Goal: Information Seeking & Learning: Learn about a topic

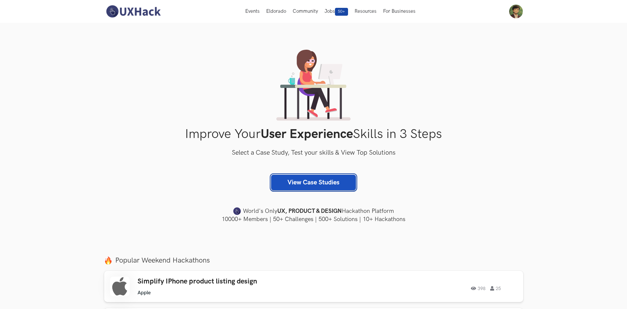
click at [286, 183] on link "View Case Studies" at bounding box center [313, 183] width 85 height 16
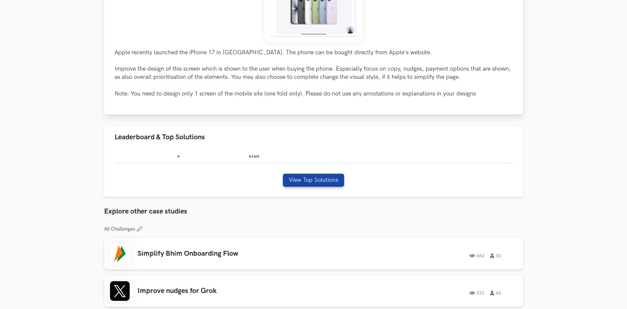
scroll to position [262, 0]
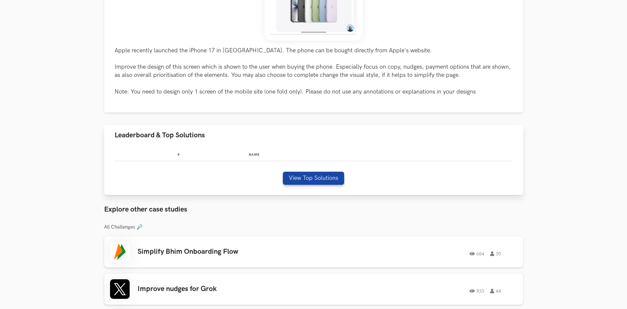
click at [301, 185] on div "# Name View Top Solutions" at bounding box center [313, 171] width 419 height 50
click at [300, 179] on button "View Top Solutions" at bounding box center [313, 178] width 61 height 13
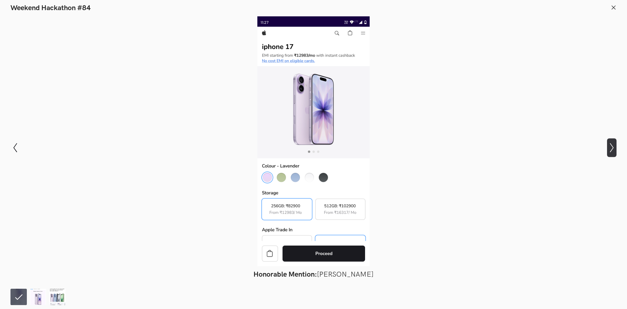
click at [614, 157] on button "Show next slide" at bounding box center [611, 147] width 9 height 19
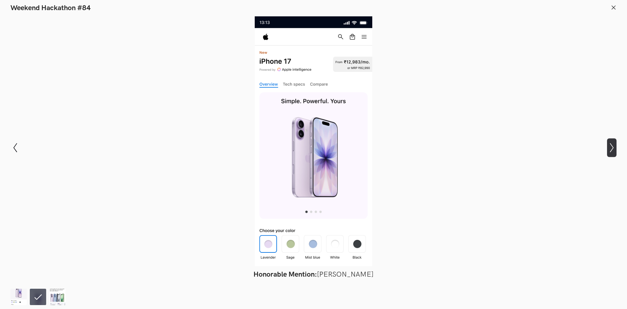
click at [611, 157] on button "Show next slide" at bounding box center [611, 147] width 9 height 19
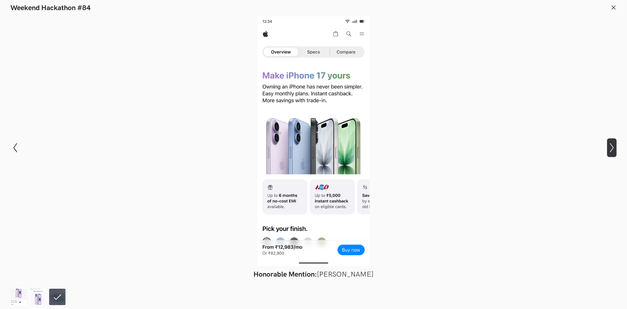
click at [610, 157] on button "Show next slide" at bounding box center [611, 147] width 9 height 19
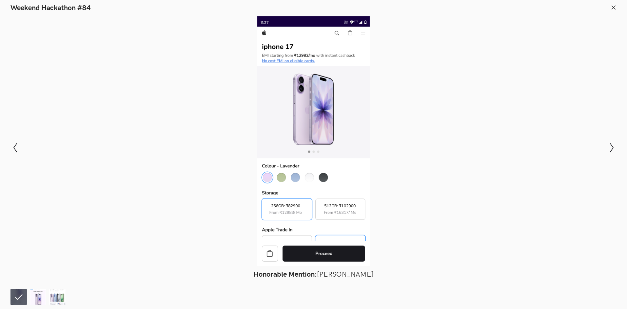
click at [594, 16] on div "Modal Gallery Slideshow Honorable Mention: Om Mutyal Honorable Mention: Sreehar…" at bounding box center [313, 147] width 627 height 271
click at [614, 6] on icon at bounding box center [613, 8] width 6 height 6
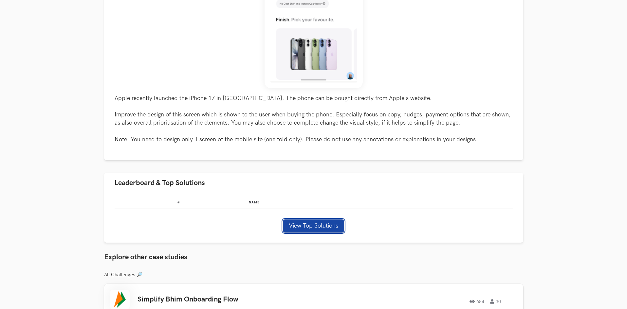
scroll to position [131, 0]
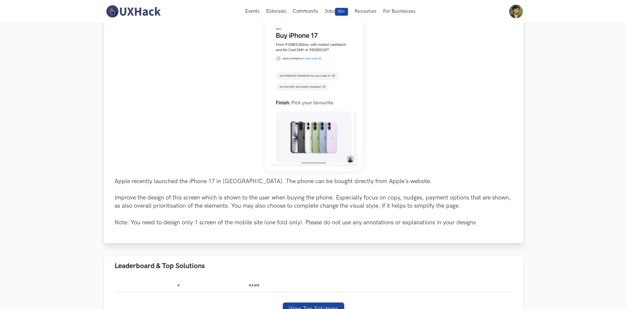
click at [303, 127] on img at bounding box center [313, 70] width 98 height 204
click at [324, 124] on img at bounding box center [313, 70] width 98 height 204
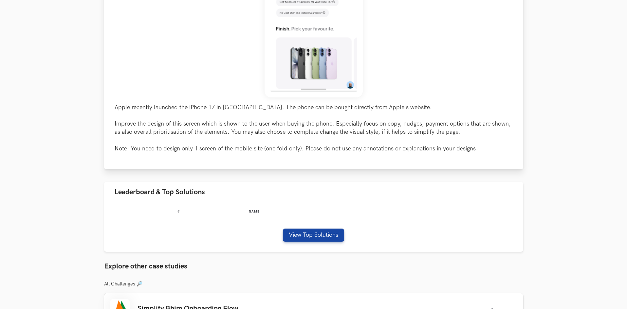
scroll to position [295, 0]
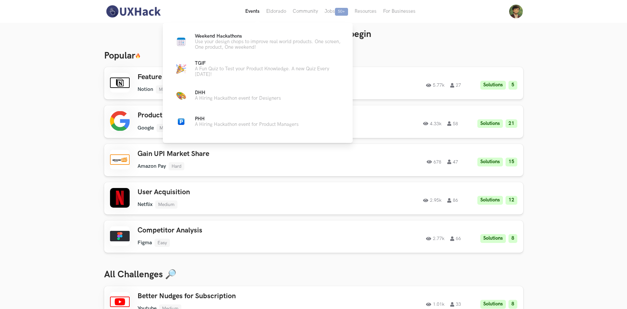
click at [252, 12] on button "Events Live" at bounding box center [252, 11] width 21 height 23
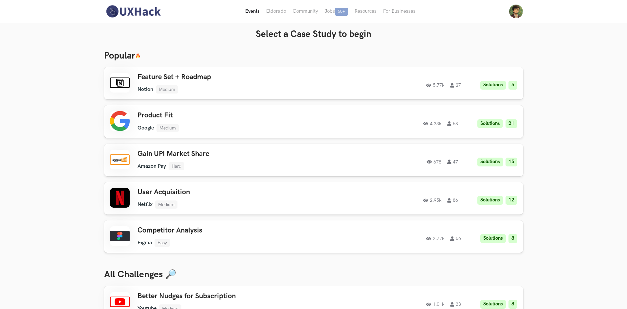
click at [253, 9] on button "Events Live" at bounding box center [252, 11] width 21 height 23
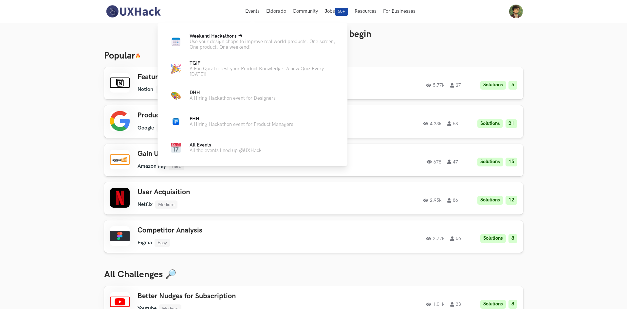
click at [219, 42] on p "Use your design chops to improve real world products. One screen, One product, …" at bounding box center [262, 44] width 147 height 11
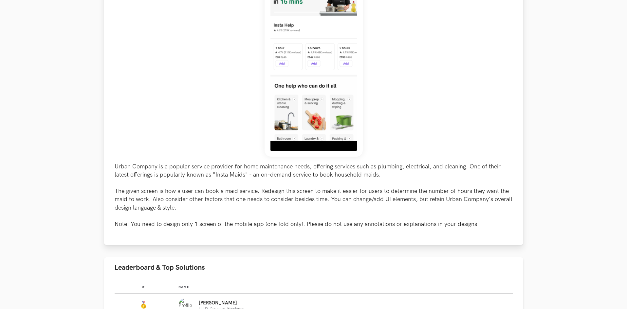
scroll to position [229, 0]
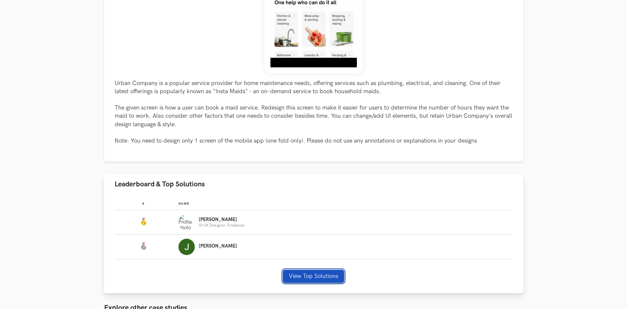
click at [297, 273] on button "View Top Solutions" at bounding box center [313, 276] width 61 height 13
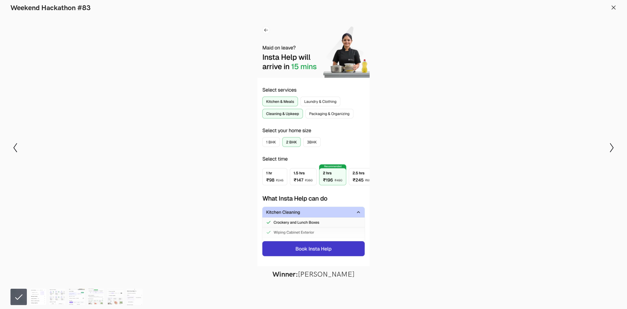
click at [42, 299] on img at bounding box center [38, 297] width 16 height 16
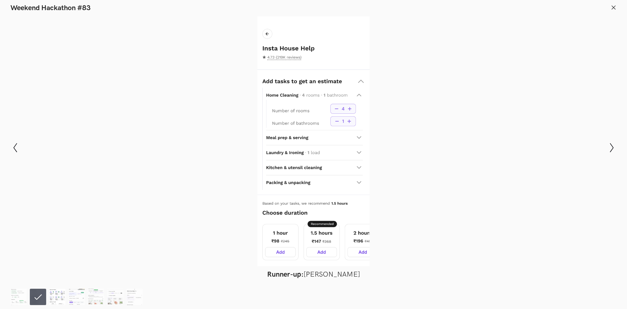
click at [60, 300] on img at bounding box center [57, 297] width 16 height 16
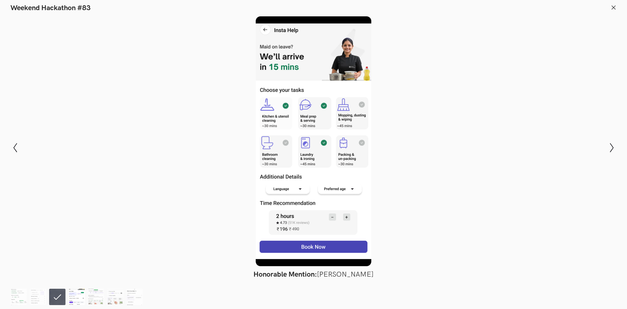
click at [77, 300] on img at bounding box center [76, 297] width 16 height 16
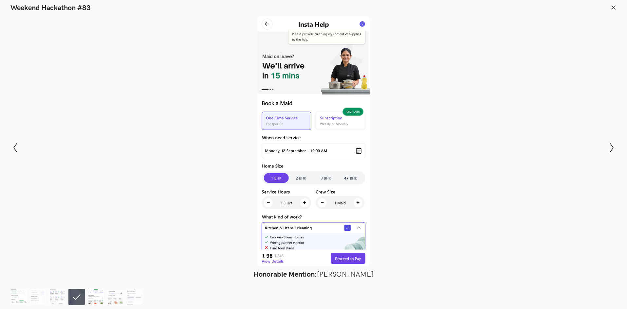
click at [100, 301] on img at bounding box center [96, 297] width 16 height 16
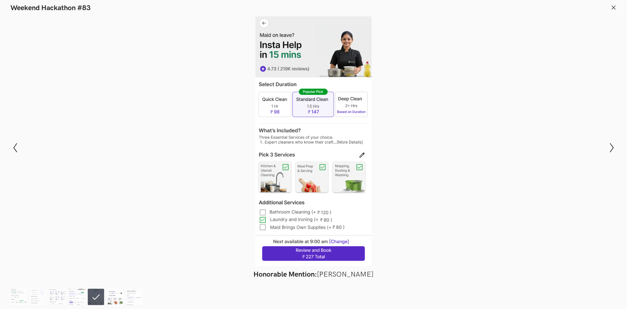
click at [117, 299] on img at bounding box center [115, 297] width 16 height 16
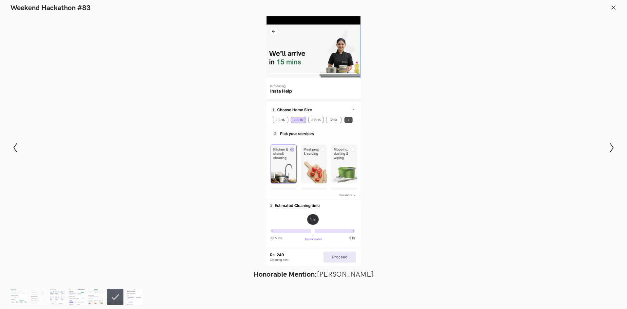
click at [127, 300] on img at bounding box center [134, 297] width 16 height 16
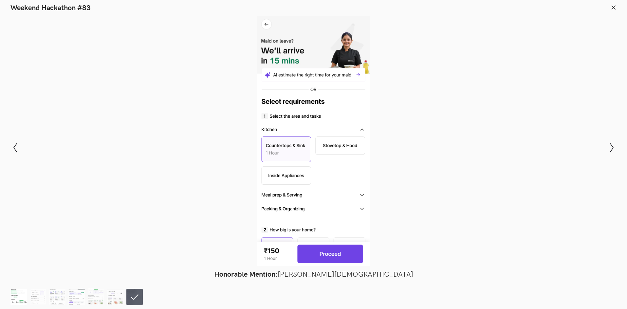
click at [23, 292] on img at bounding box center [18, 297] width 16 height 16
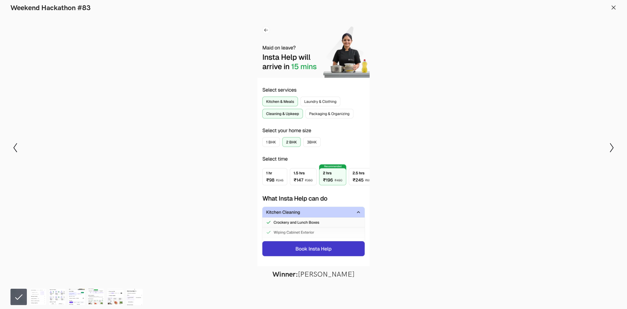
click at [614, 8] on line at bounding box center [614, 8] width 4 height 4
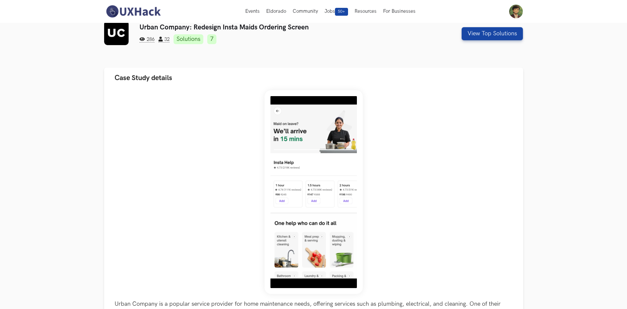
scroll to position [0, 0]
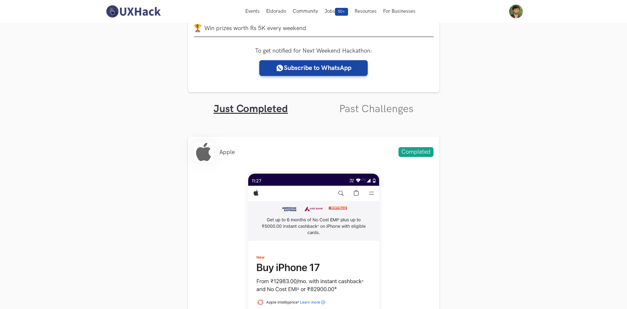
scroll to position [131, 0]
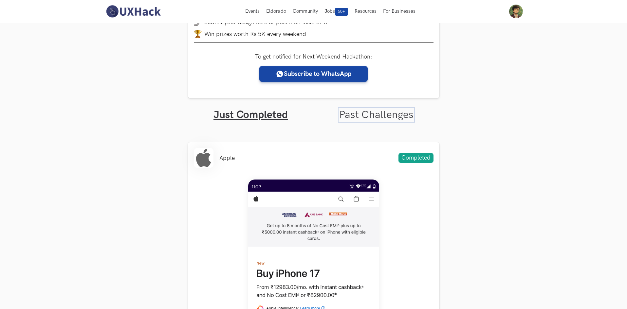
click at [355, 115] on link "Past Challenges" at bounding box center [376, 115] width 74 height 13
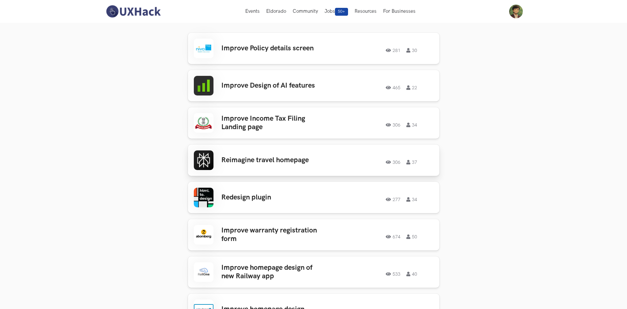
scroll to position [229, 0]
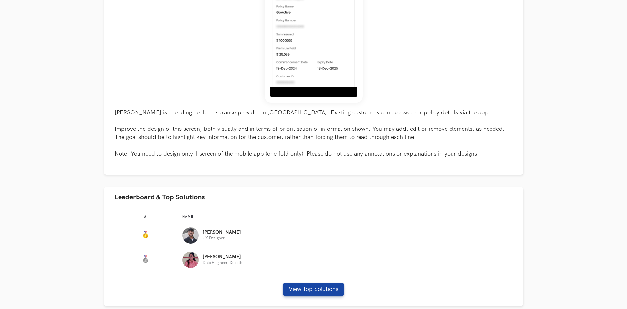
scroll to position [295, 0]
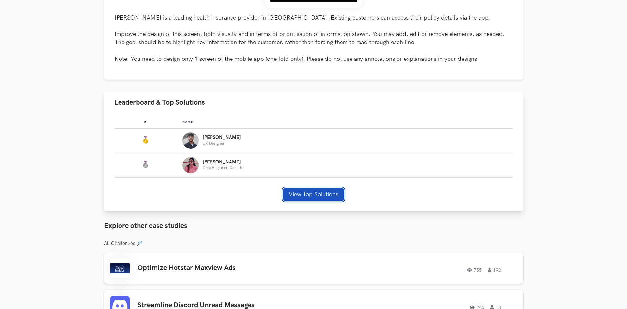
click at [306, 196] on button "View Top Solutions" at bounding box center [313, 194] width 61 height 13
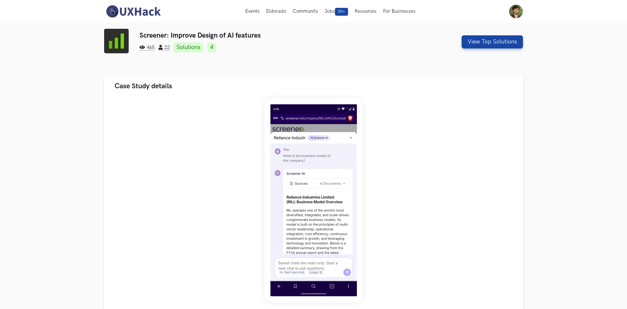
click at [117, 35] on img at bounding box center [116, 41] width 25 height 25
click at [141, 9] on img at bounding box center [133, 12] width 58 height 14
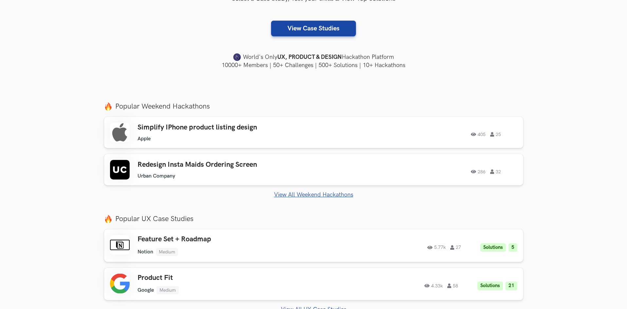
scroll to position [262, 0]
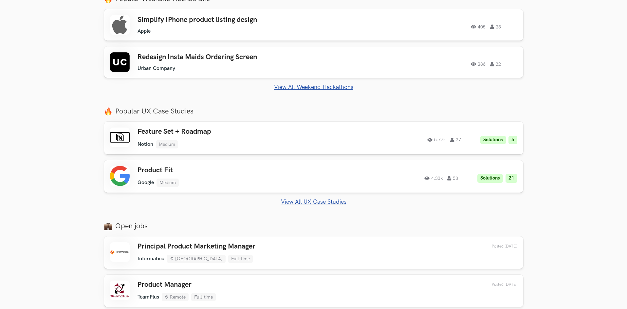
click at [289, 87] on link "View All Weekend Hackathons" at bounding box center [313, 87] width 419 height 7
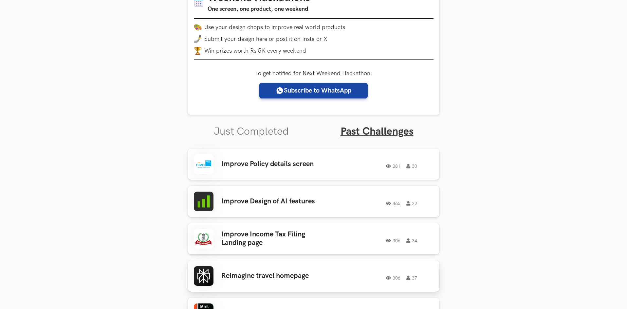
scroll to position [154, 0]
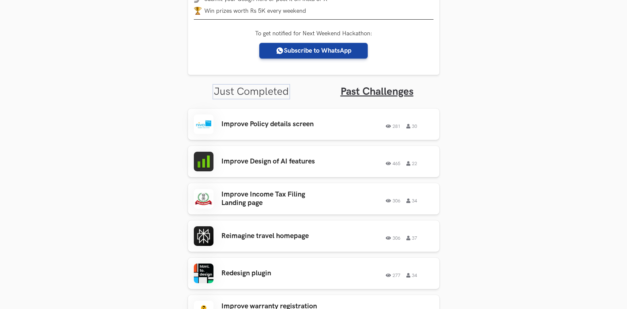
click at [264, 97] on link "Just Completed" at bounding box center [251, 91] width 75 height 13
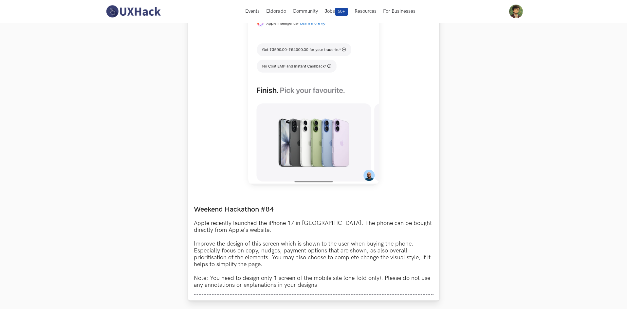
scroll to position [220, 0]
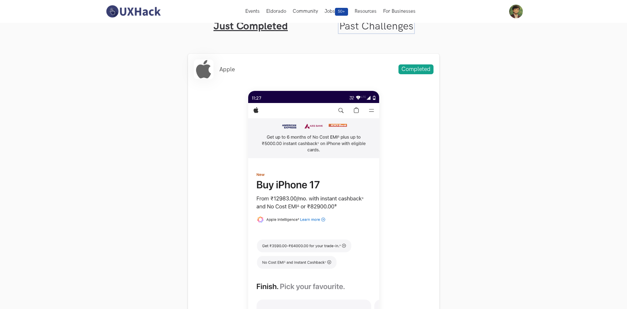
click at [380, 30] on link "Past Challenges" at bounding box center [376, 26] width 74 height 13
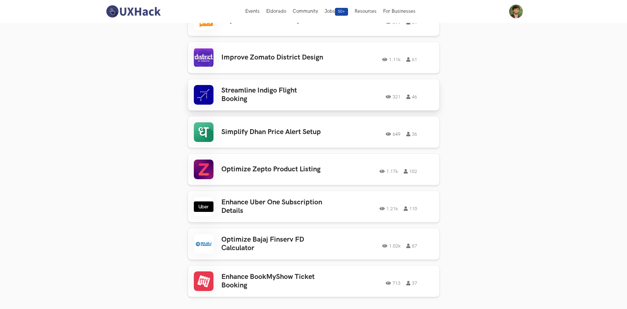
scroll to position [1267, 0]
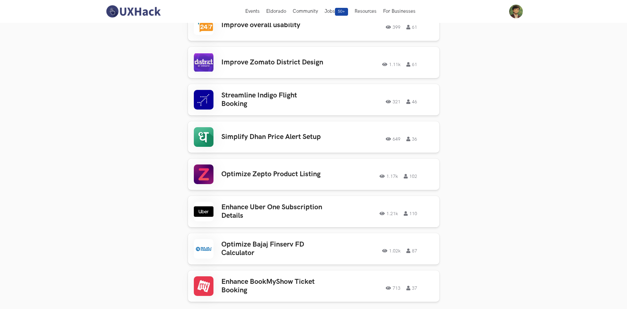
drag, startPoint x: 240, startPoint y: 243, endPoint x: 183, endPoint y: 162, distance: 99.7
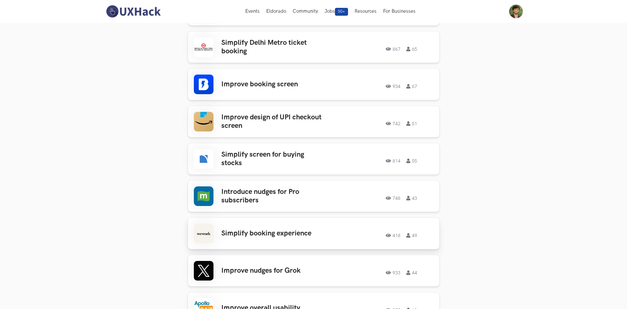
scroll to position [972, 0]
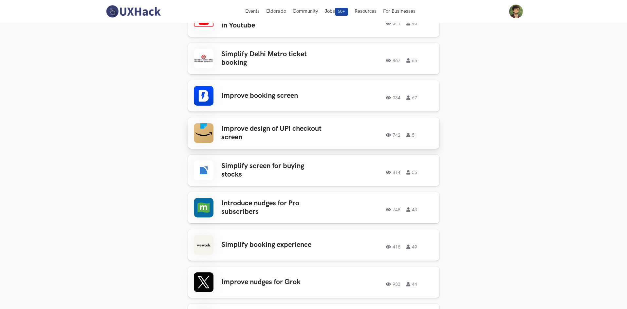
drag, startPoint x: 270, startPoint y: 122, endPoint x: 285, endPoint y: 124, distance: 15.0
click at [285, 125] on h3 "Improve design of UPI checkout screen" at bounding box center [272, 133] width 102 height 17
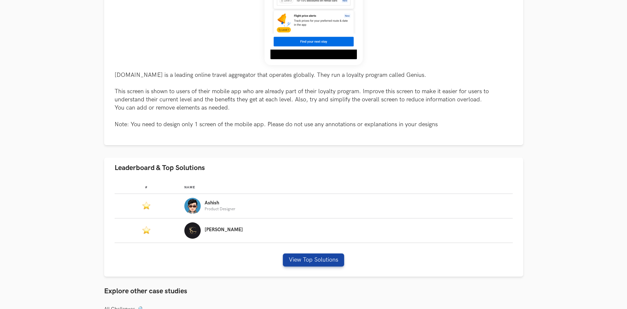
scroll to position [295, 0]
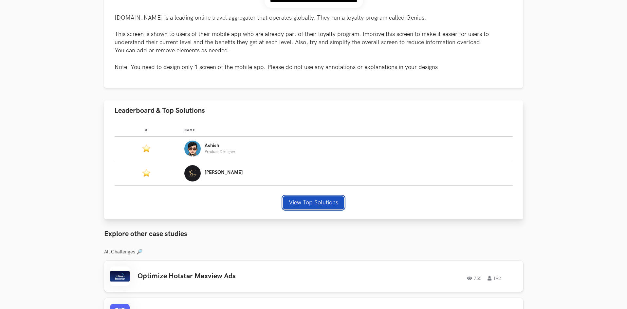
click at [289, 206] on button "View Top Solutions" at bounding box center [313, 202] width 61 height 13
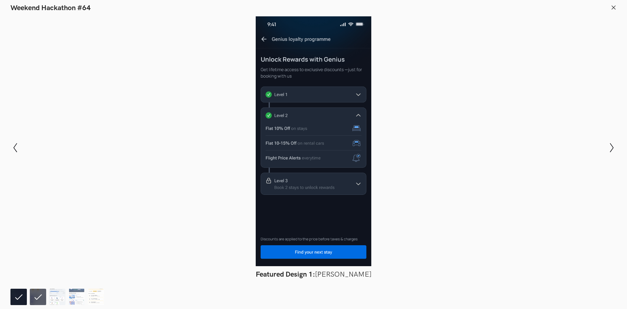
click at [43, 292] on li at bounding box center [38, 297] width 16 height 16
click at [59, 294] on img at bounding box center [57, 297] width 16 height 16
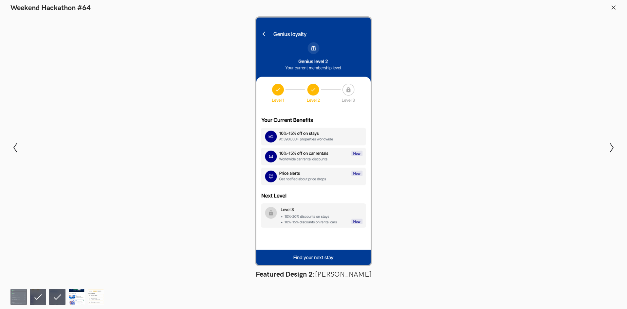
click at [78, 299] on img at bounding box center [76, 297] width 16 height 16
click at [96, 294] on img at bounding box center [96, 297] width 16 height 16
click at [54, 300] on img at bounding box center [57, 297] width 16 height 16
click at [31, 294] on img at bounding box center [38, 297] width 16 height 16
click at [16, 295] on img at bounding box center [18, 297] width 16 height 16
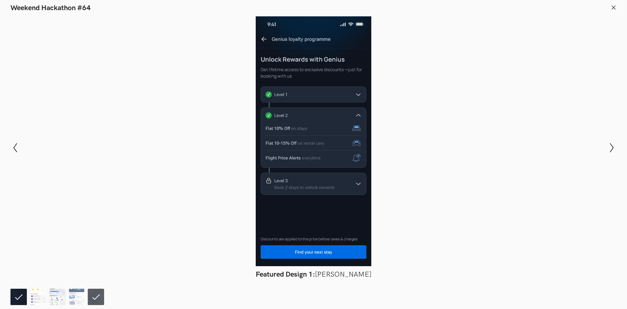
click at [54, 300] on img at bounding box center [57, 297] width 16 height 16
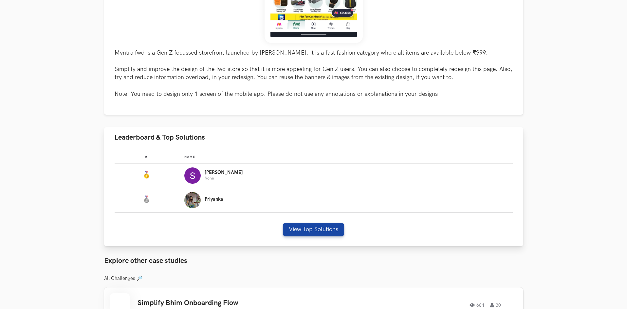
scroll to position [262, 0]
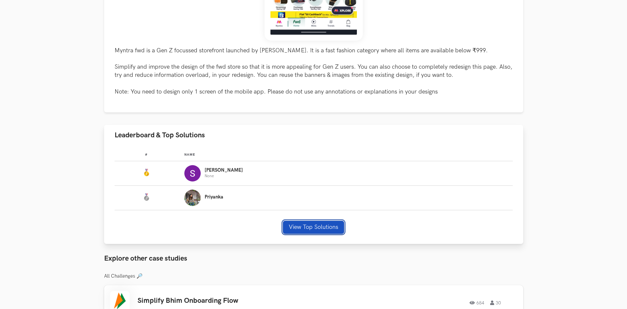
click at [325, 222] on button "View Top Solutions" at bounding box center [313, 227] width 61 height 13
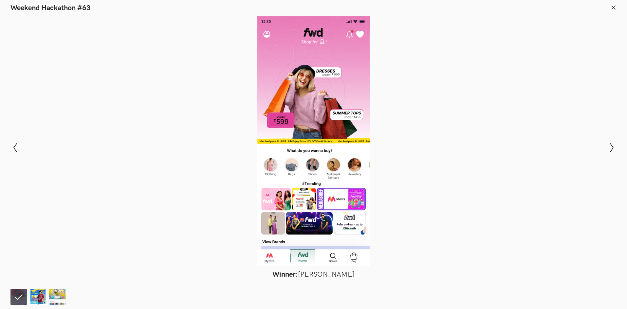
click at [616, 9] on header "Weekend Hackathon #63" at bounding box center [313, 6] width 627 height 12
click at [613, 6] on icon at bounding box center [613, 8] width 6 height 6
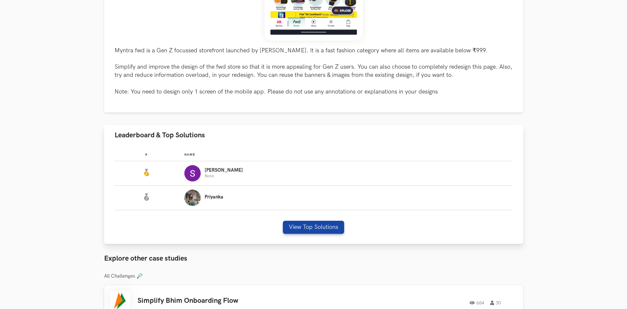
click at [308, 219] on div "# Name #: Name: [PERSON_NAME] None #: Name: [PERSON_NAME] View Top Solutions" at bounding box center [313, 195] width 419 height 99
click at [303, 230] on button "View Top Solutions" at bounding box center [313, 227] width 61 height 13
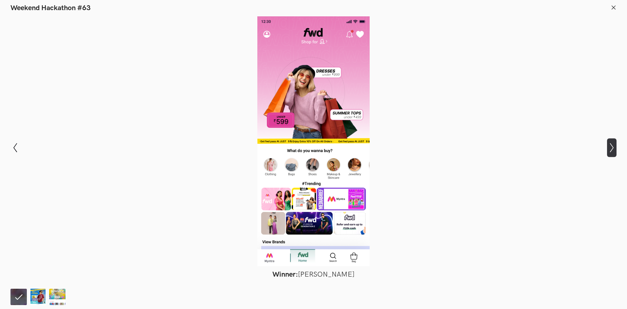
click at [609, 147] on icon "Show next slide" at bounding box center [611, 147] width 9 height 9
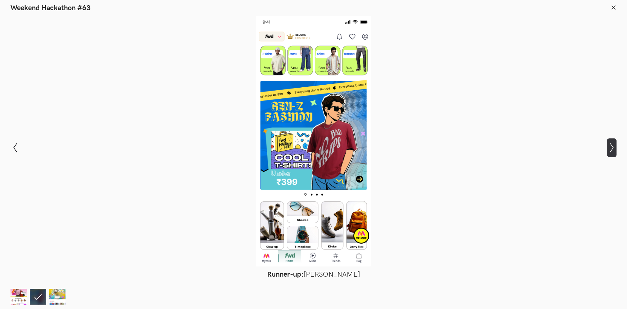
click at [609, 147] on icon "Show next slide" at bounding box center [611, 147] width 9 height 9
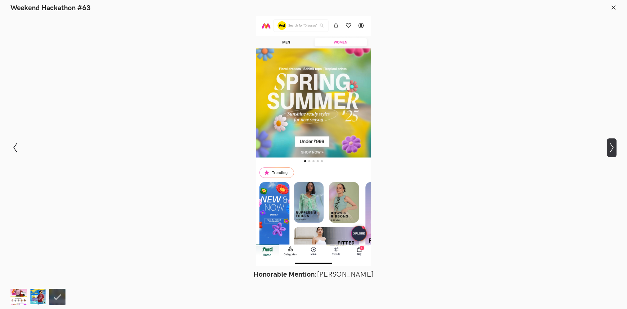
click at [609, 147] on icon "Show next slide" at bounding box center [611, 147] width 9 height 9
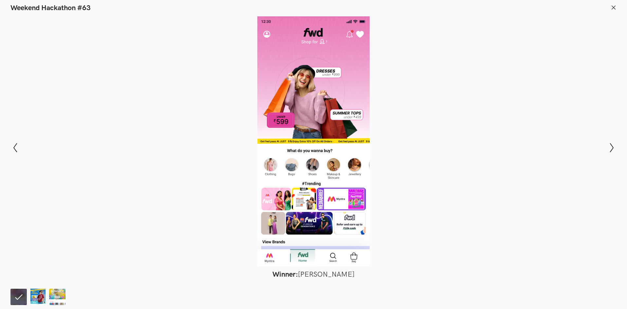
click at [613, 8] on line at bounding box center [614, 8] width 4 height 4
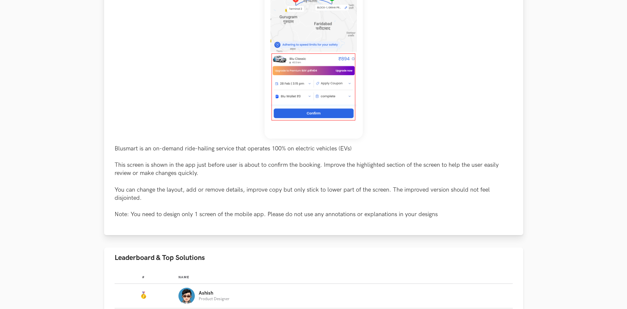
scroll to position [262, 0]
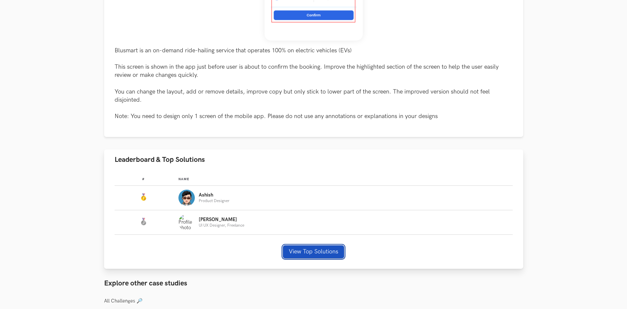
click at [312, 252] on button "View Top Solutions" at bounding box center [313, 251] width 61 height 13
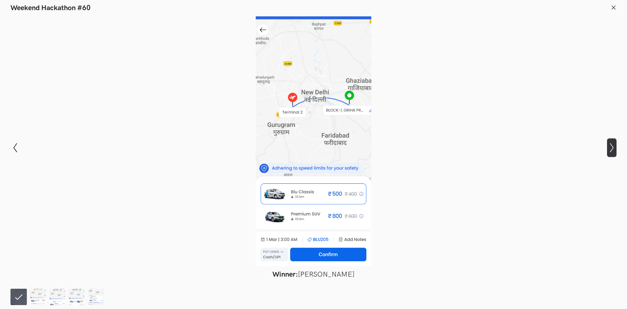
click at [612, 149] on icon "Show next slide" at bounding box center [611, 147] width 9 height 9
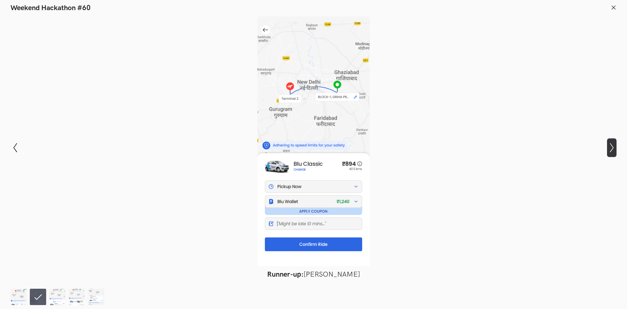
click at [612, 149] on icon "Show next slide" at bounding box center [611, 147] width 9 height 9
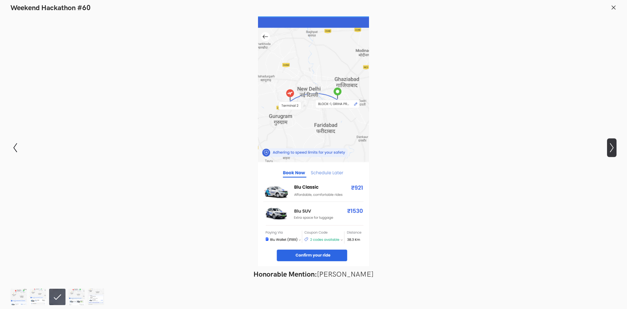
click at [612, 149] on icon "Show next slide" at bounding box center [611, 147] width 9 height 9
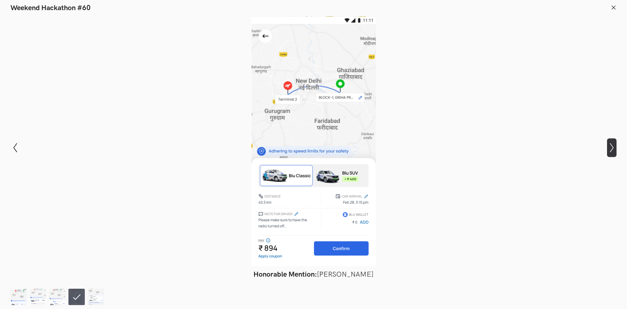
click at [612, 149] on icon "Show next slide" at bounding box center [611, 147] width 9 height 9
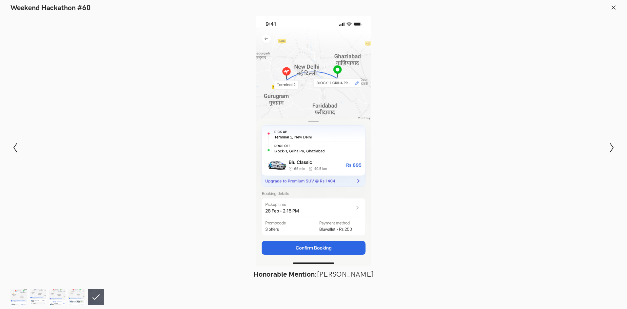
click at [606, 161] on div "Modal Gallery Slideshow Winner: Ashish Gupta Runner-up: Nirmalkumar Rohit Honor…" at bounding box center [313, 147] width 627 height 271
click at [598, 159] on div at bounding box center [313, 141] width 579 height 250
click at [613, 149] on icon at bounding box center [612, 147] width 4 height 9
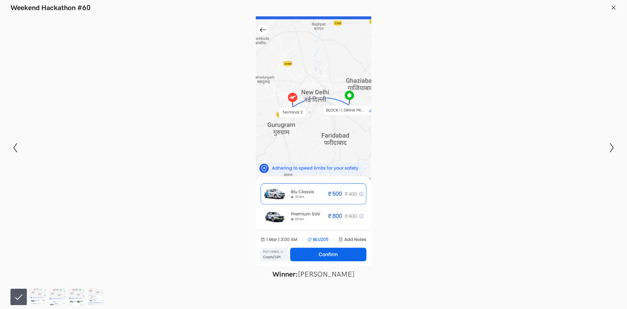
click at [618, 6] on header "Weekend Hackathon #60" at bounding box center [313, 6] width 627 height 12
click at [614, 9] on icon at bounding box center [613, 8] width 6 height 6
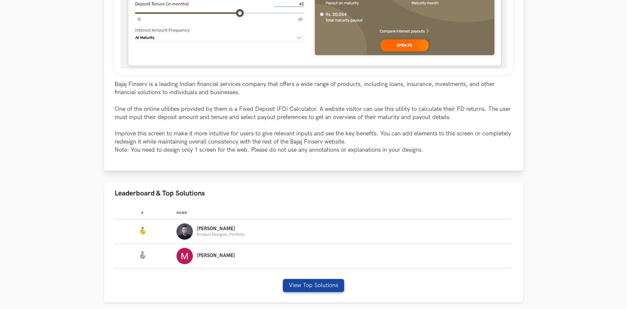
scroll to position [196, 0]
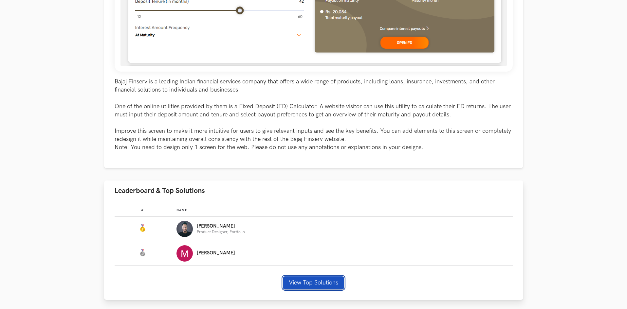
click at [316, 283] on button "View Top Solutions" at bounding box center [313, 283] width 61 height 13
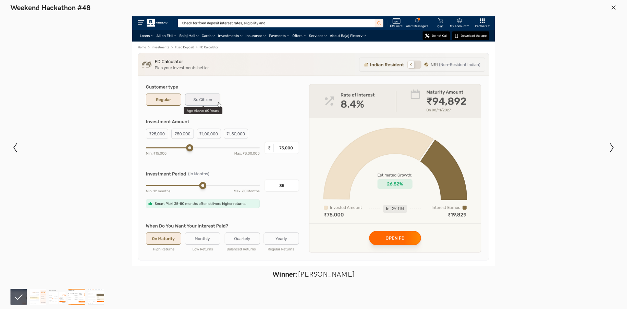
click at [614, 5] on icon at bounding box center [613, 8] width 6 height 6
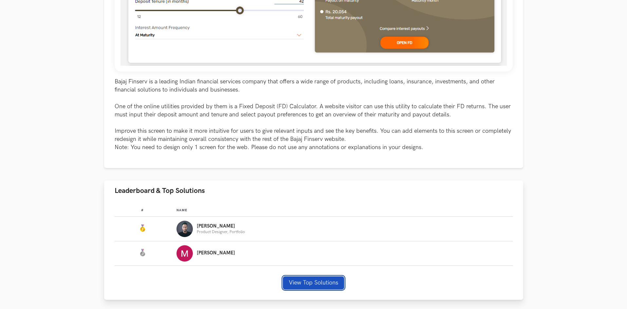
click at [294, 277] on button "View Top Solutions" at bounding box center [313, 283] width 61 height 13
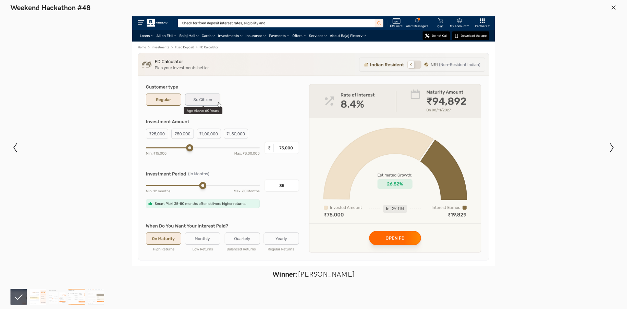
click at [36, 292] on img at bounding box center [38, 297] width 16 height 16
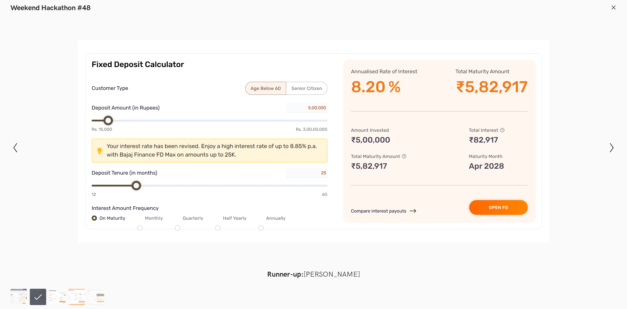
click at [55, 295] on img at bounding box center [57, 297] width 16 height 16
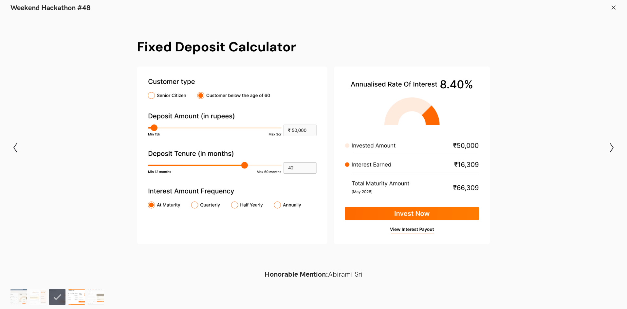
click at [72, 295] on img at bounding box center [76, 297] width 16 height 16
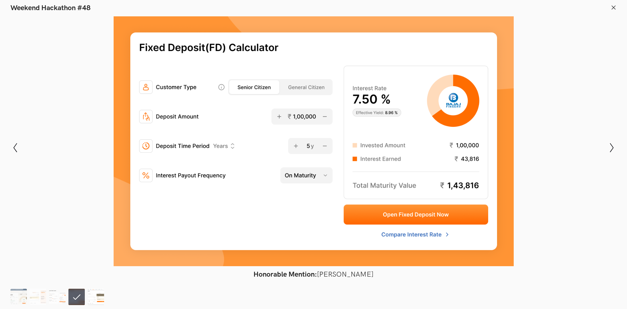
click at [94, 295] on img at bounding box center [96, 297] width 16 height 16
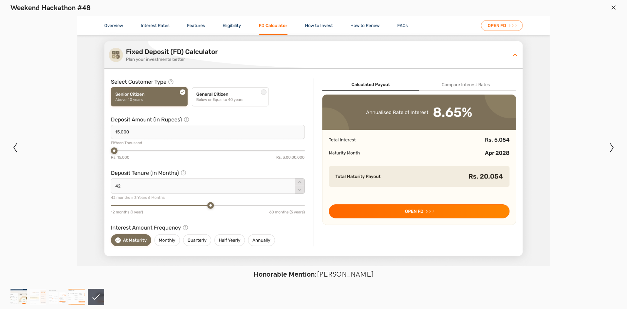
click at [22, 298] on img at bounding box center [18, 297] width 16 height 16
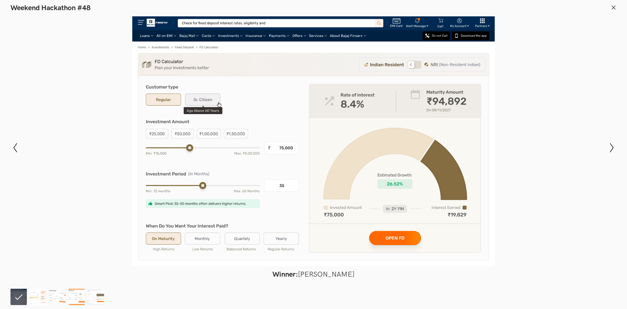
click at [610, 9] on header "Weekend Hackathon #48" at bounding box center [313, 6] width 627 height 12
click at [610, 9] on icon at bounding box center [613, 8] width 6 height 6
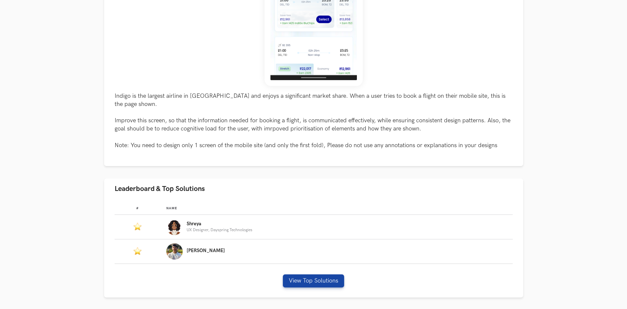
scroll to position [229, 0]
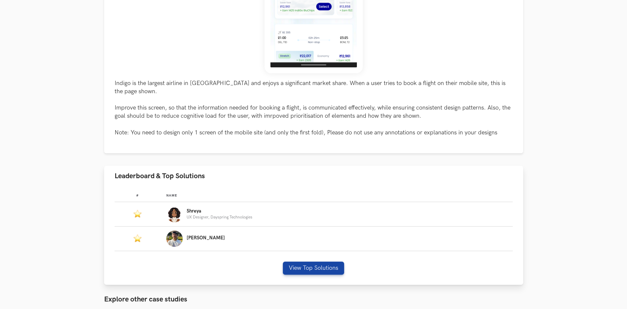
click at [305, 270] on div "# Name #: Name: Shreya UX Designer, Dayspring Technologies #: Name: Kumar View …" at bounding box center [313, 236] width 419 height 99
click at [321, 252] on div "# Name #: Name: Shreya UX Designer, Dayspring Technologies #: Name: Kumar View …" at bounding box center [313, 236] width 419 height 99
click at [307, 262] on button "View Top Solutions" at bounding box center [313, 268] width 61 height 13
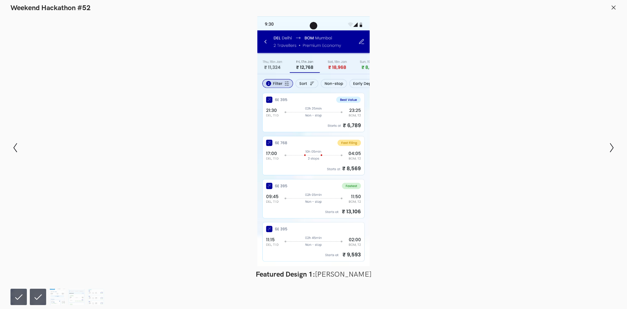
click at [36, 295] on li at bounding box center [38, 297] width 16 height 16
click at [7, 296] on footer at bounding box center [313, 296] width 627 height 26
click at [13, 297] on li at bounding box center [18, 297] width 16 height 16
click at [34, 295] on li at bounding box center [38, 297] width 16 height 16
click at [53, 296] on img at bounding box center [57, 297] width 16 height 16
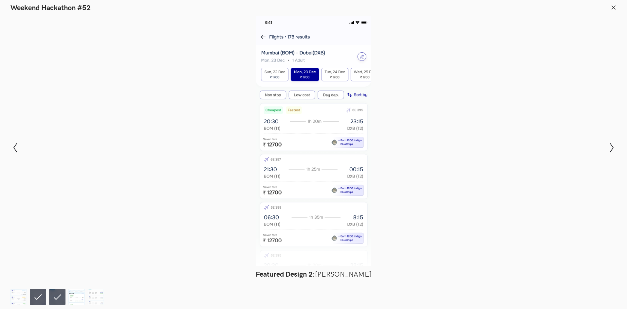
click at [83, 298] on img at bounding box center [76, 297] width 16 height 16
click at [99, 297] on img at bounding box center [96, 297] width 16 height 16
click at [51, 298] on img at bounding box center [57, 297] width 16 height 16
click at [25, 294] on img at bounding box center [18, 297] width 16 height 16
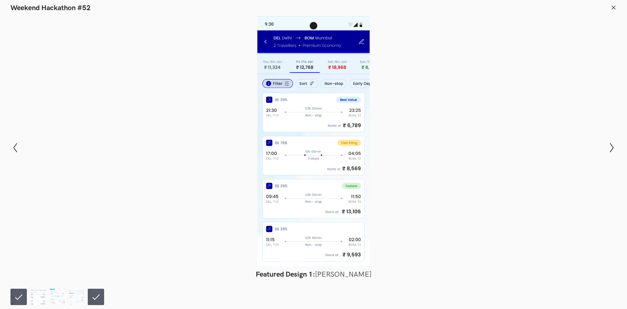
click at [38, 295] on img at bounding box center [38, 297] width 16 height 16
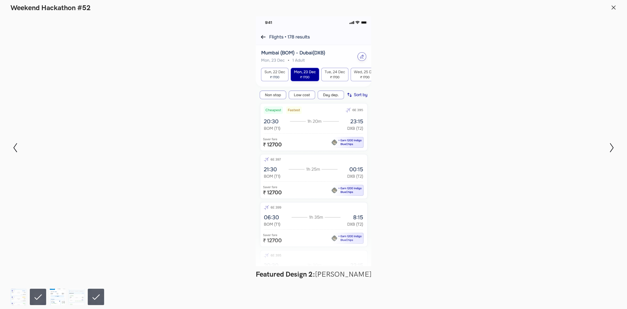
click at [59, 294] on img at bounding box center [57, 297] width 16 height 16
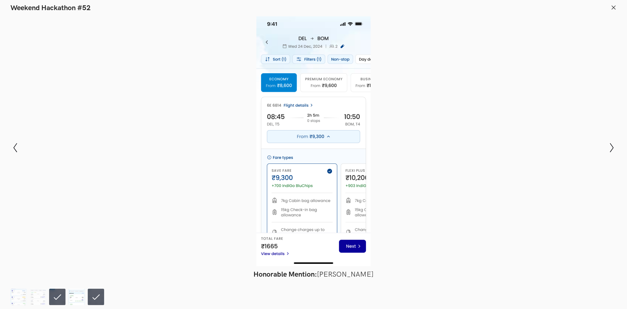
click at [74, 303] on img at bounding box center [76, 297] width 16 height 16
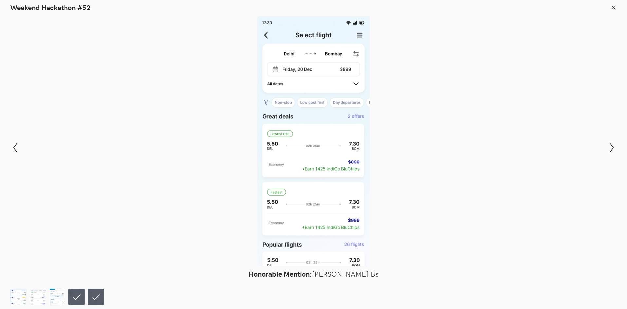
click at [612, 4] on header "Weekend Hackathon #52" at bounding box center [313, 6] width 627 height 12
click at [613, 10] on icon at bounding box center [613, 8] width 6 height 6
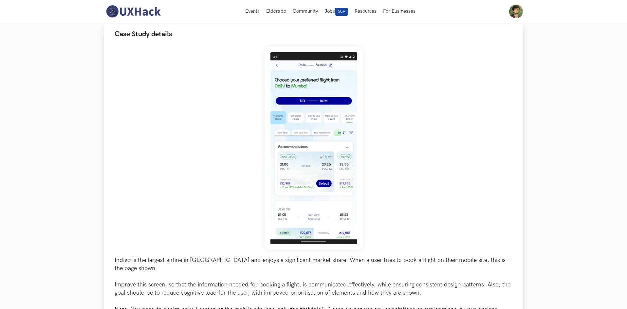
scroll to position [0, 0]
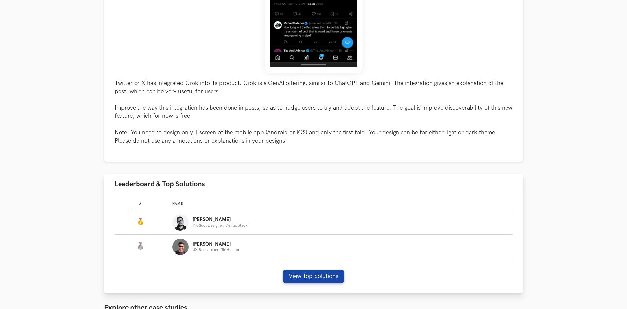
scroll to position [262, 0]
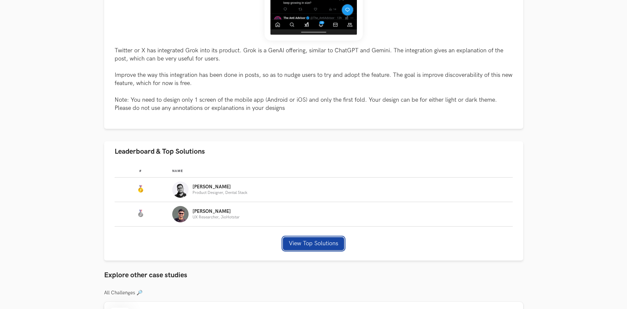
drag, startPoint x: 306, startPoint y: 244, endPoint x: 311, endPoint y: 243, distance: 4.7
click at [307, 244] on button "View Top Solutions" at bounding box center [313, 243] width 61 height 13
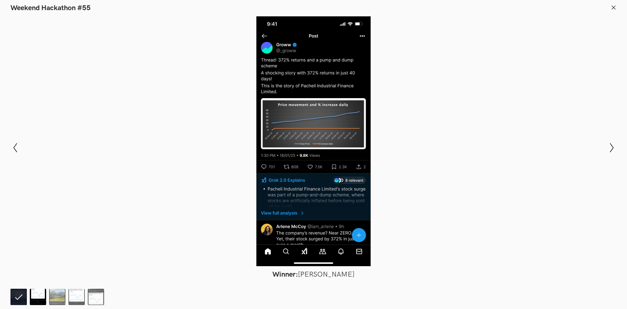
click at [41, 294] on img at bounding box center [38, 297] width 16 height 16
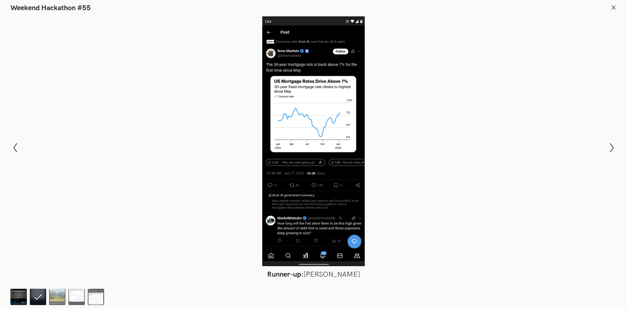
click at [23, 295] on img at bounding box center [18, 297] width 16 height 16
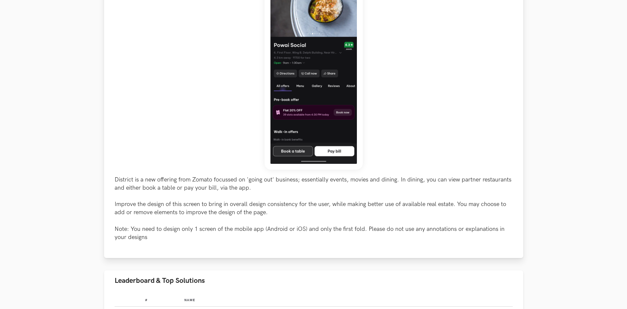
scroll to position [262, 0]
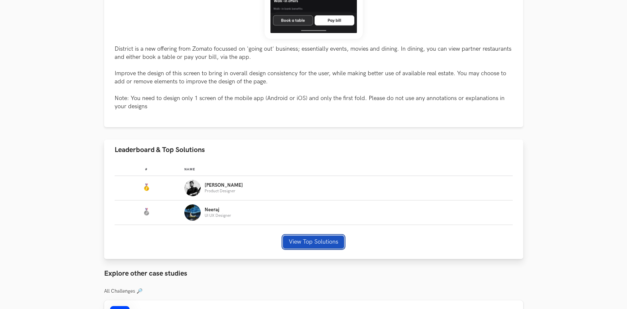
click at [290, 243] on button "View Top Solutions" at bounding box center [313, 242] width 61 height 13
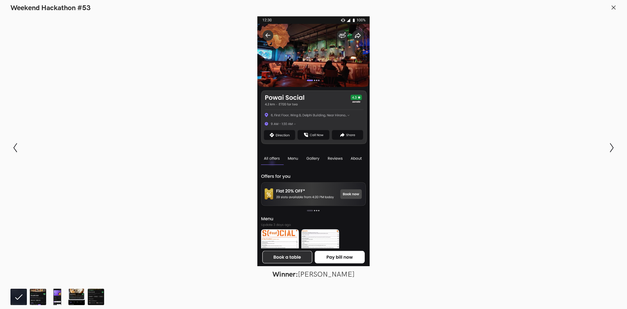
click at [612, 9] on line at bounding box center [614, 8] width 4 height 4
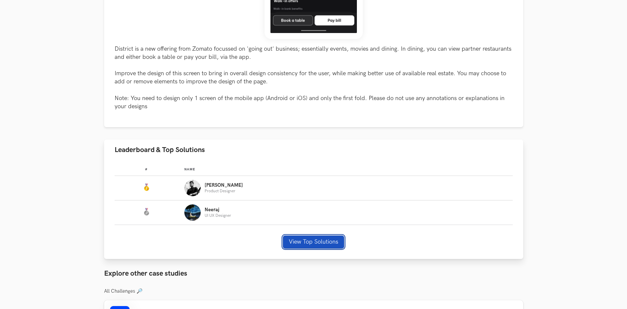
click at [294, 237] on button "View Top Solutions" at bounding box center [313, 242] width 61 height 13
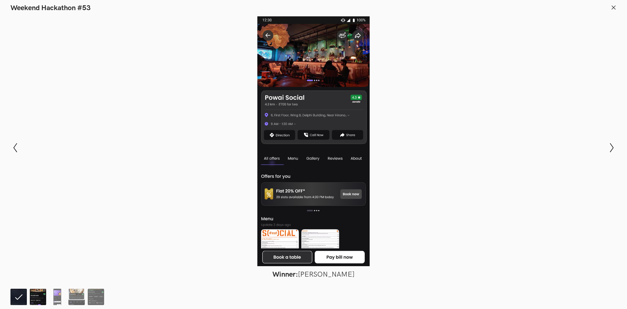
click at [33, 297] on img at bounding box center [38, 297] width 16 height 16
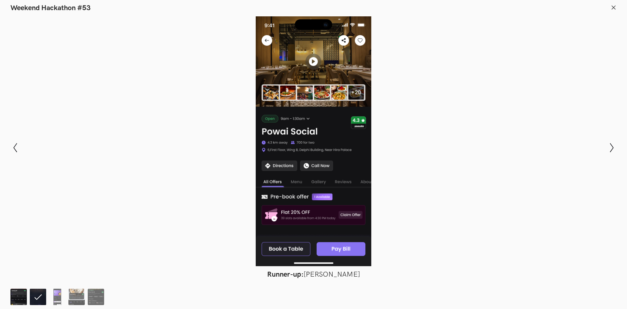
click at [20, 299] on img at bounding box center [18, 297] width 16 height 16
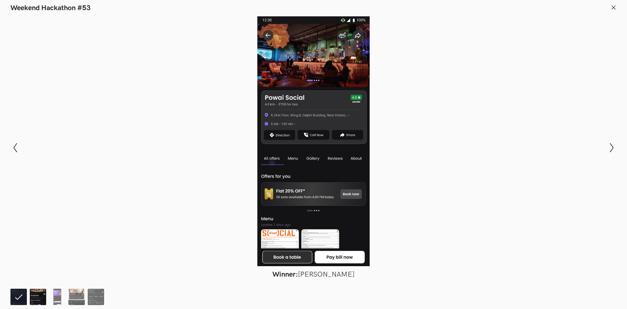
click at [30, 301] on img at bounding box center [38, 297] width 16 height 16
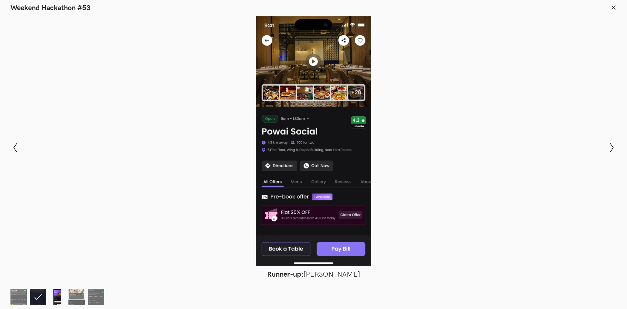
click at [58, 297] on img at bounding box center [57, 297] width 16 height 16
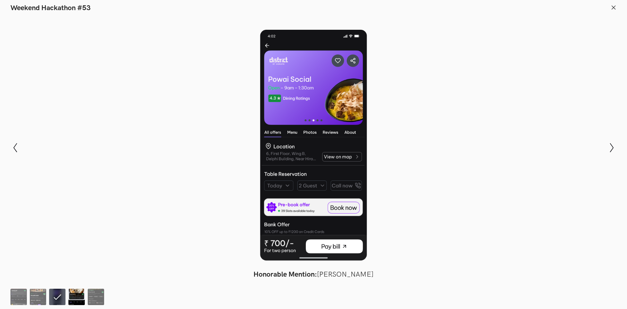
click at [76, 296] on img at bounding box center [76, 297] width 16 height 16
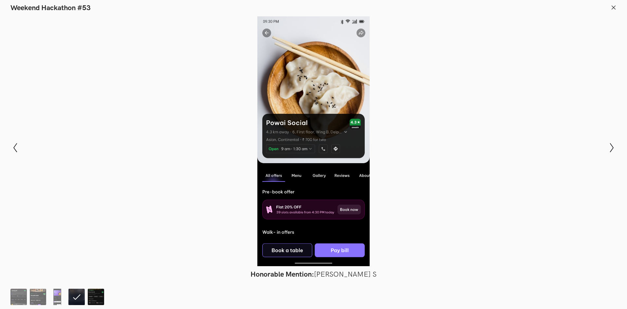
click at [91, 296] on img at bounding box center [96, 297] width 16 height 16
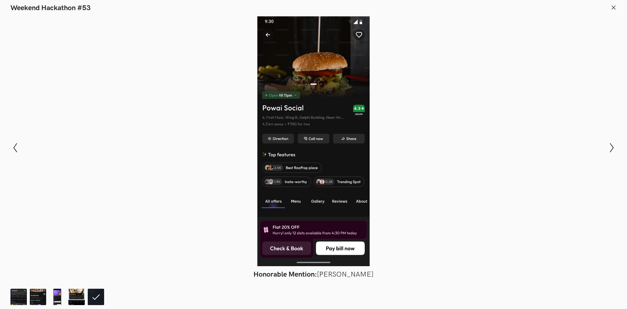
click at [9, 293] on footer at bounding box center [313, 296] width 627 height 26
click at [19, 296] on img at bounding box center [18, 297] width 16 height 16
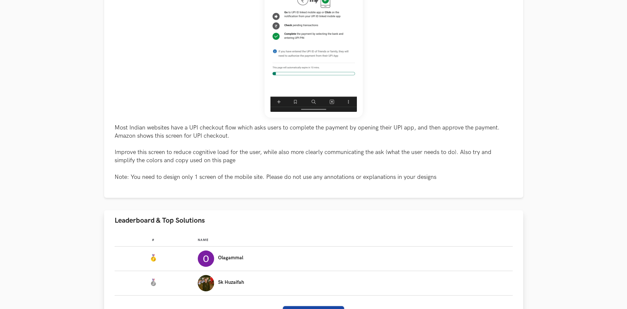
scroll to position [262, 0]
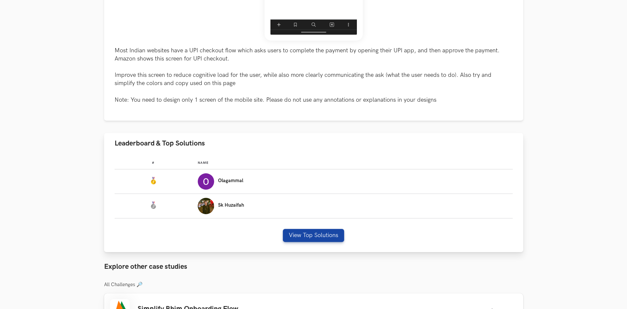
click at [318, 245] on div "# Name #: Name: Olagammal #: Name: Sk Huzaifah View Top Solutions" at bounding box center [313, 203] width 419 height 99
click at [318, 241] on button "View Top Solutions" at bounding box center [313, 235] width 61 height 13
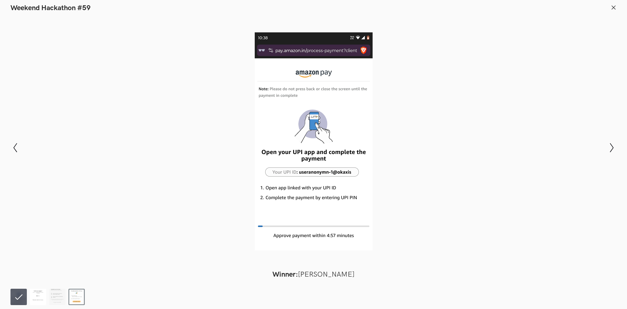
click at [33, 297] on img at bounding box center [38, 297] width 16 height 16
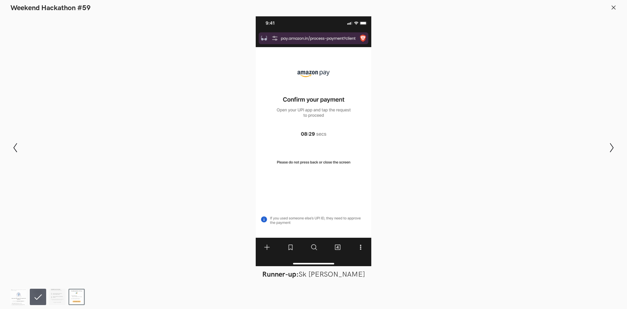
click at [47, 298] on ol at bounding box center [48, 297] width 77 height 16
click at [15, 293] on img at bounding box center [18, 297] width 16 height 16
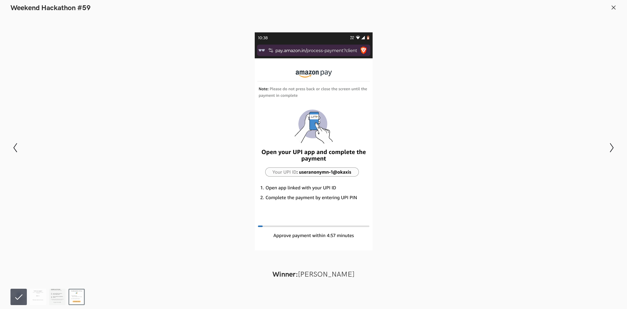
click at [60, 299] on img at bounding box center [57, 297] width 16 height 16
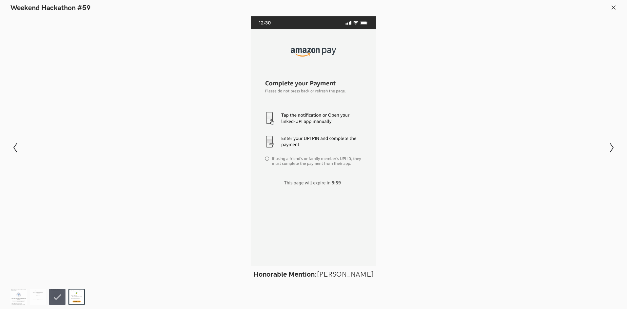
click at [74, 296] on img at bounding box center [76, 297] width 16 height 16
